Goal: Find specific page/section: Find specific page/section

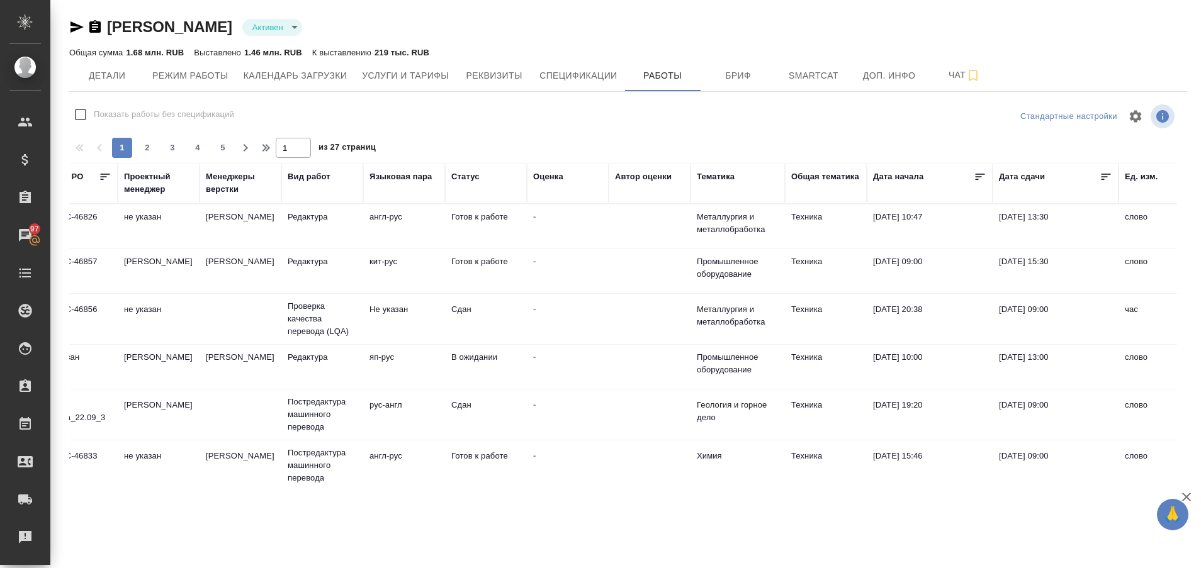
scroll to position [0, 155]
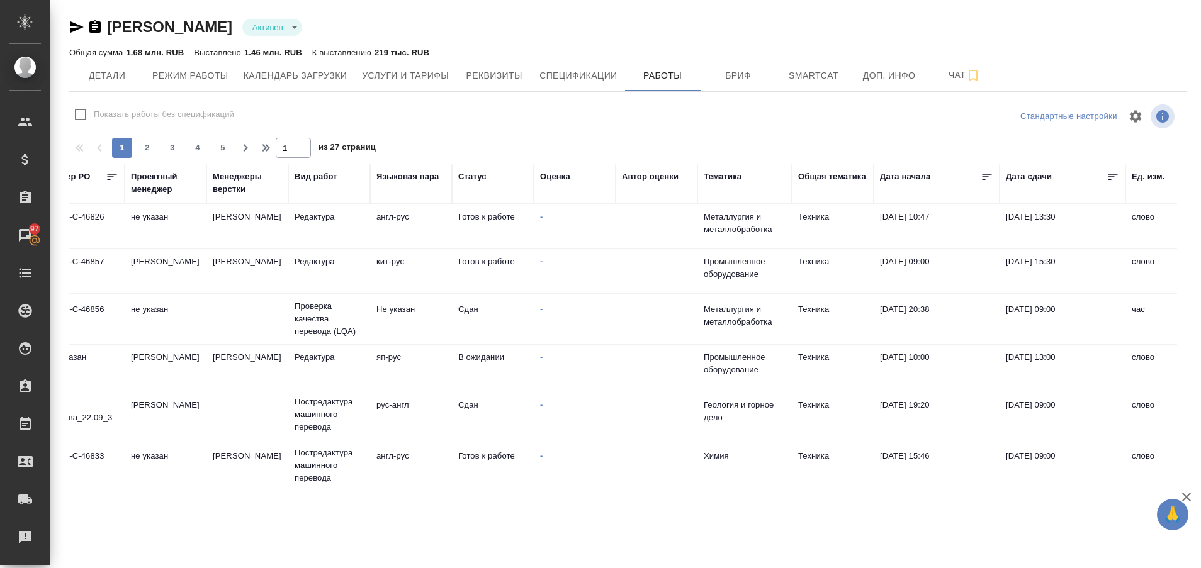
click at [738, 522] on div ".cls-1 fill:#fff; AWATERA Plastinina Anastasia Клиенты Спецификации Заказы 97 Ч…" at bounding box center [600, 284] width 1201 height 568
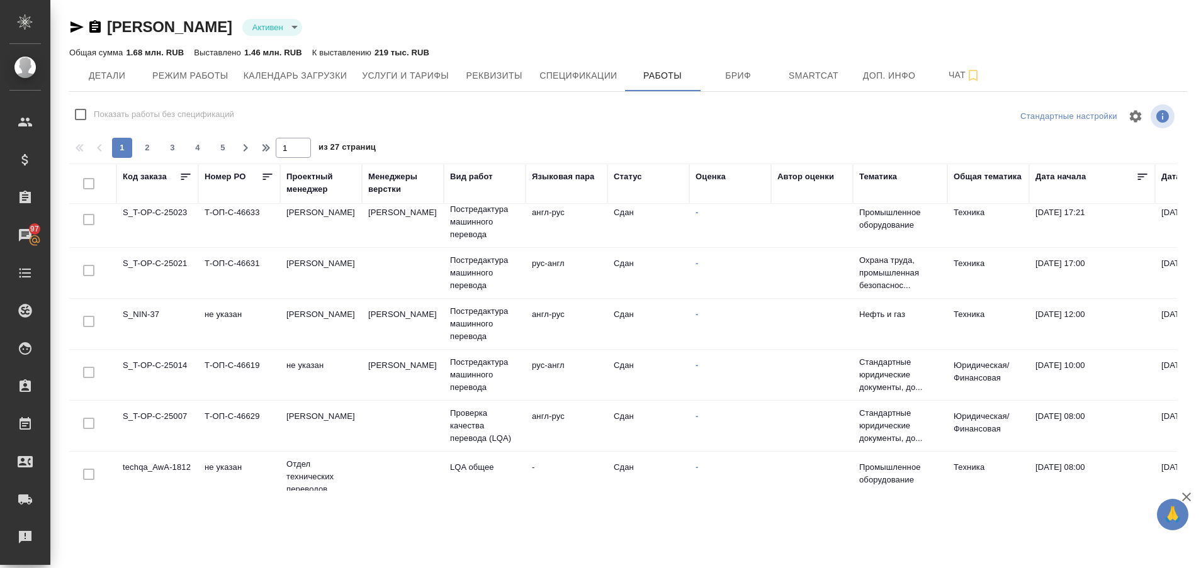
scroll to position [952, 0]
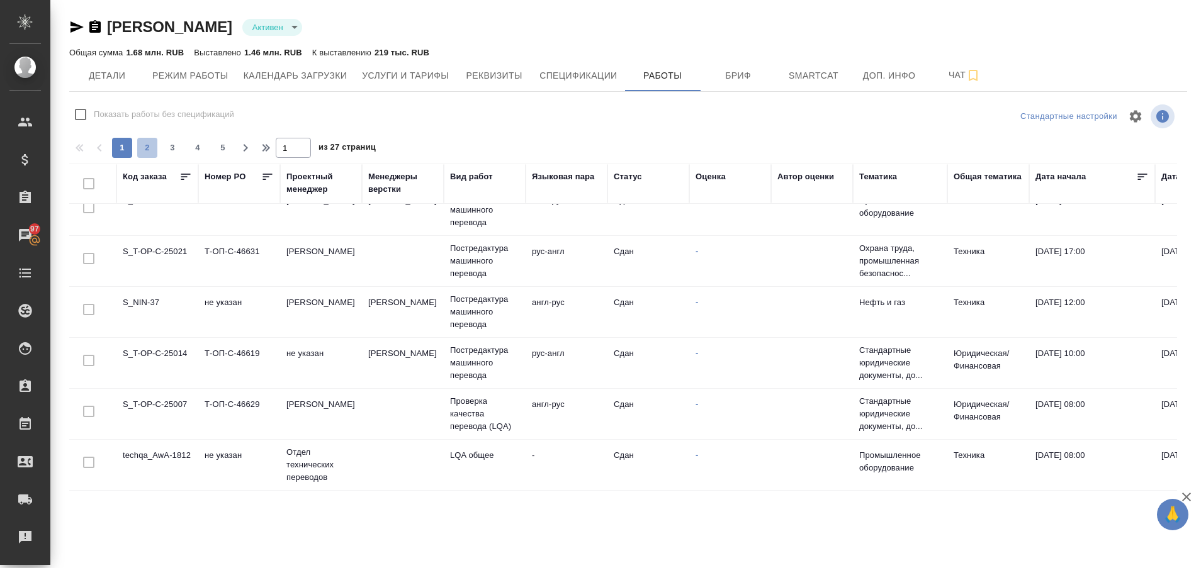
click at [147, 139] on button "2" at bounding box center [147, 148] width 20 height 20
type input "2"
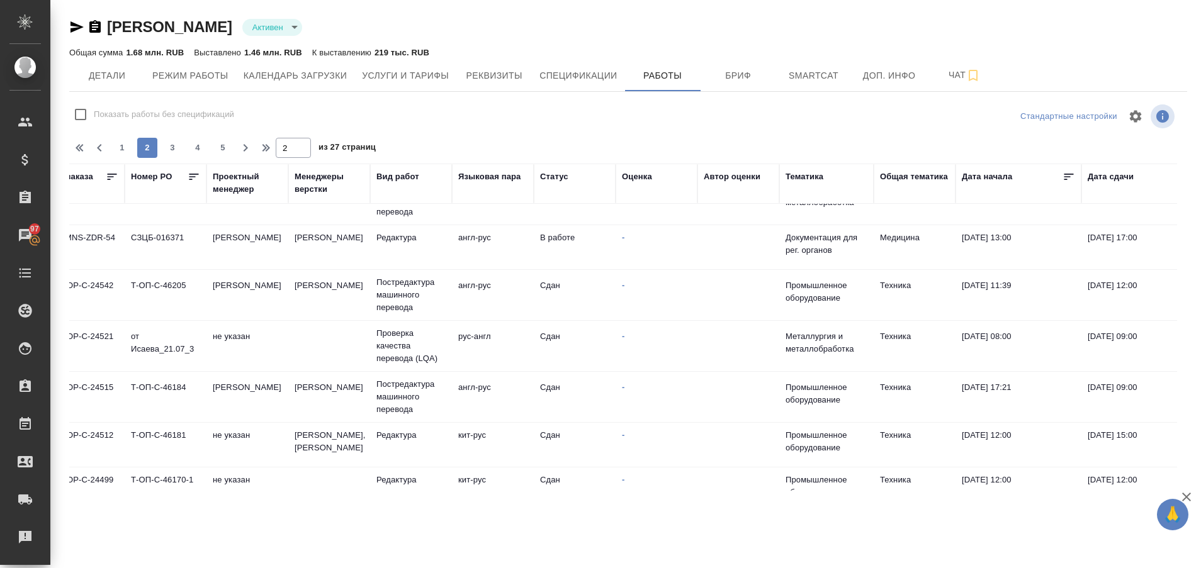
scroll to position [757, 0]
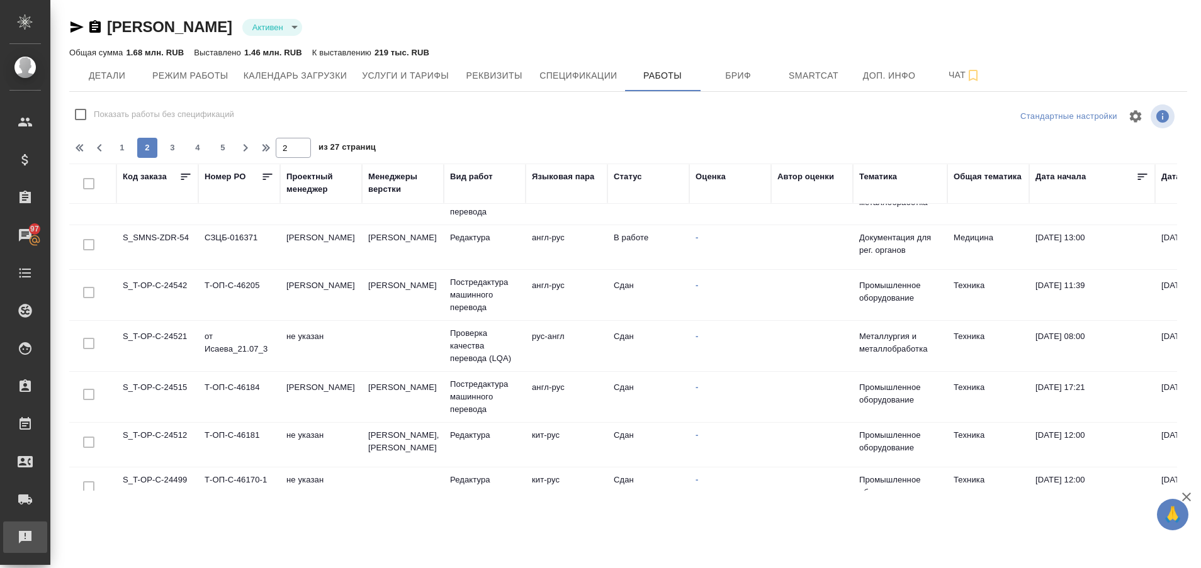
click at [14, 534] on div "Рекламации" at bounding box center [9, 537] width 31 height 19
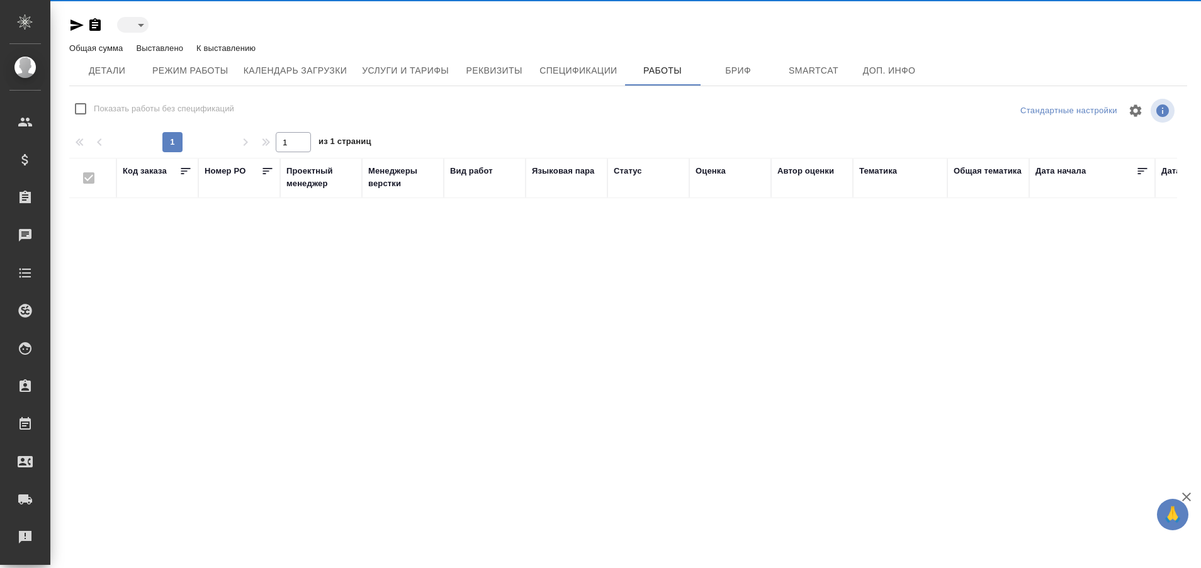
type input "active"
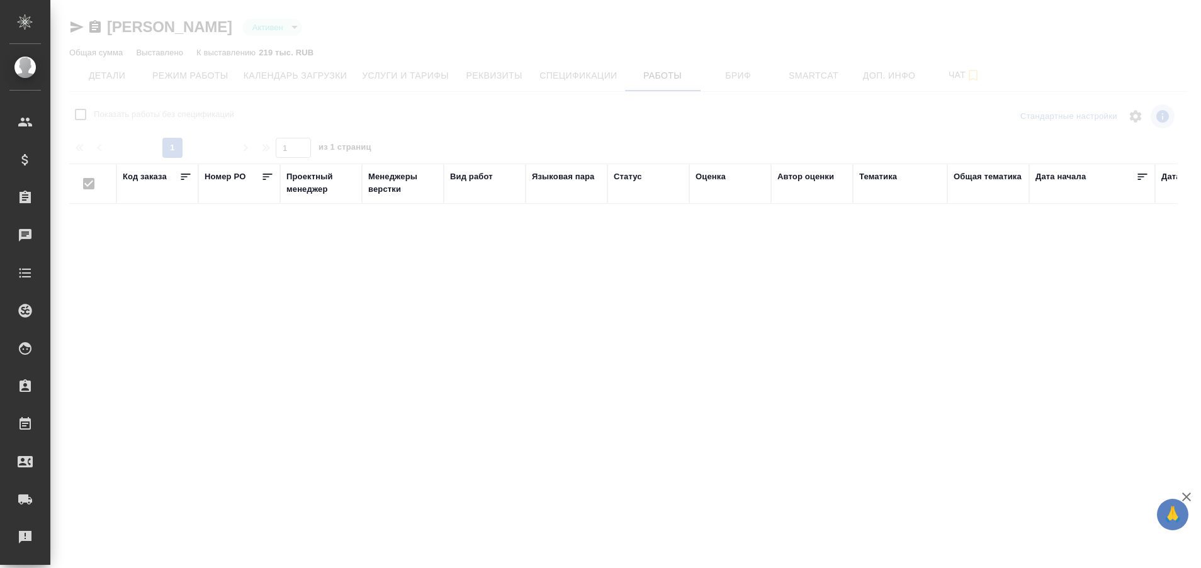
checkbox input "false"
